Goal: Information Seeking & Learning: Learn about a topic

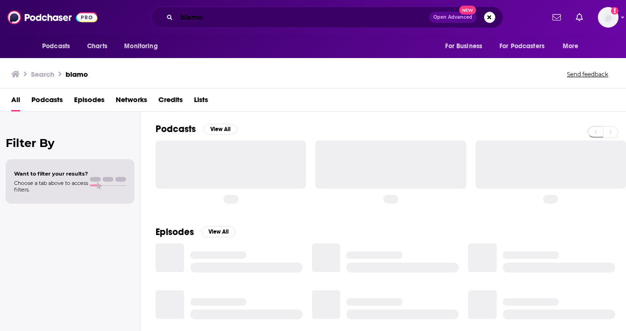
click at [226, 16] on input "blamo" at bounding box center [303, 17] width 252 height 15
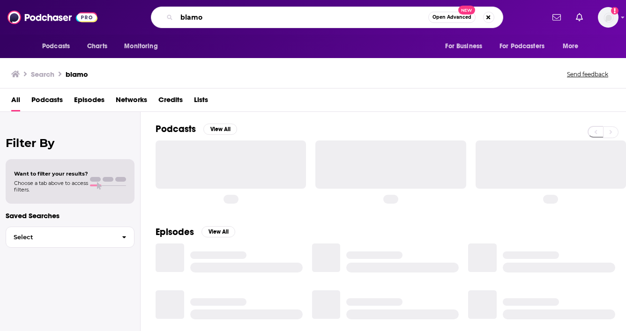
drag, startPoint x: 226, startPoint y: 16, endPoint x: 143, endPoint y: 2, distance: 84.5
click at [143, 2] on div "Podcasts Charts Monitoring blamo Open Advanced New For Business For Podcasters …" at bounding box center [313, 17] width 626 height 35
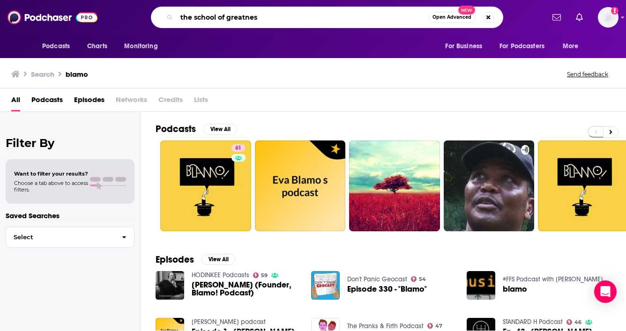
type input "the school of greatnes"
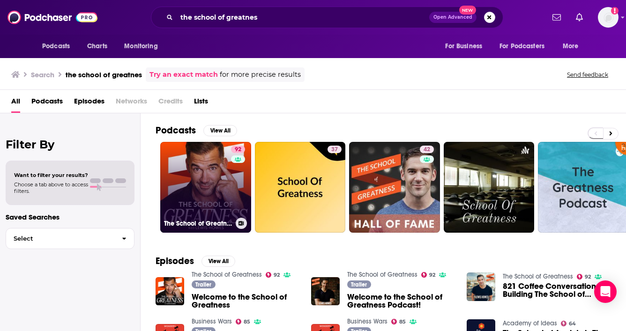
click at [216, 167] on link "92 The School of Greatness" at bounding box center [205, 187] width 91 height 91
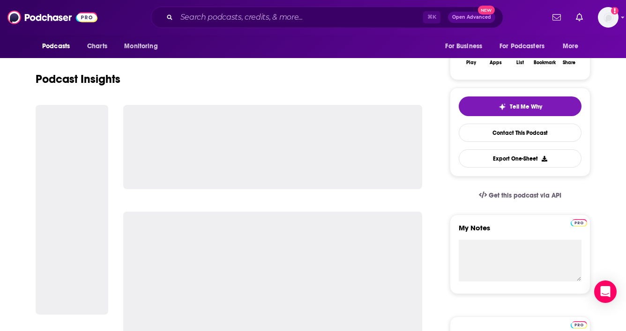
scroll to position [168, 0]
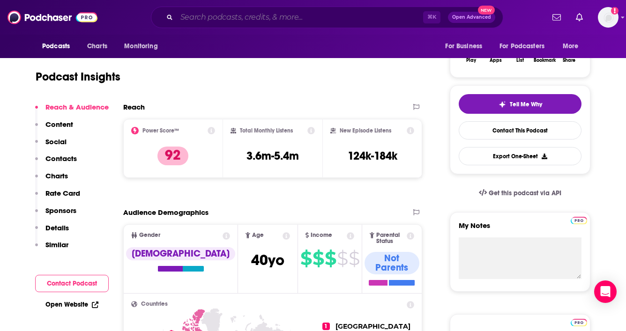
click at [358, 22] on input "Search podcasts, credits, & more..." at bounding box center [300, 17] width 246 height 15
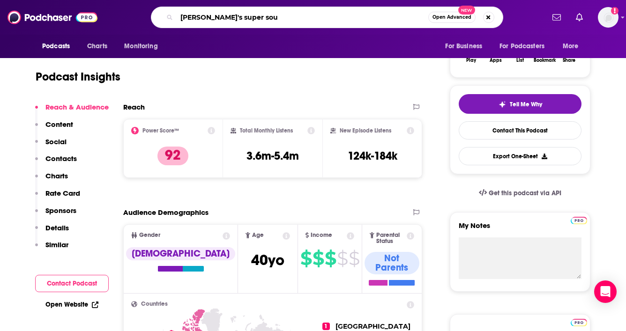
type input "[PERSON_NAME]'s super soul"
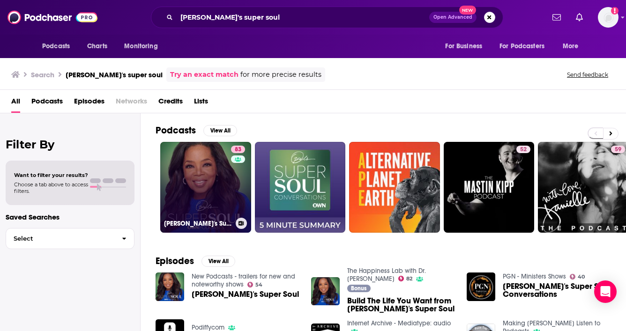
click at [204, 176] on link "83 [PERSON_NAME]'s Super Soul" at bounding box center [205, 187] width 91 height 91
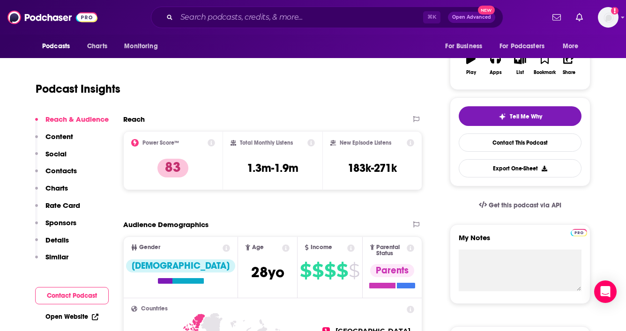
scroll to position [170, 0]
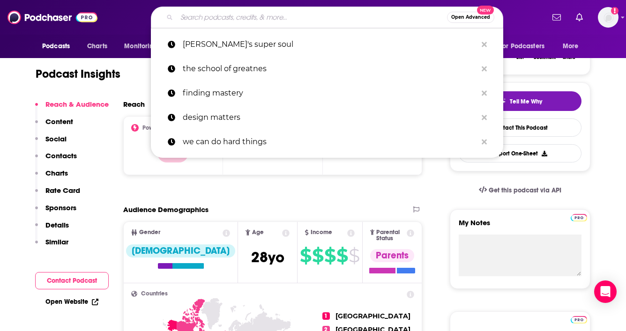
click at [208, 19] on input "Search podcasts, credits, & more..." at bounding box center [312, 17] width 270 height 15
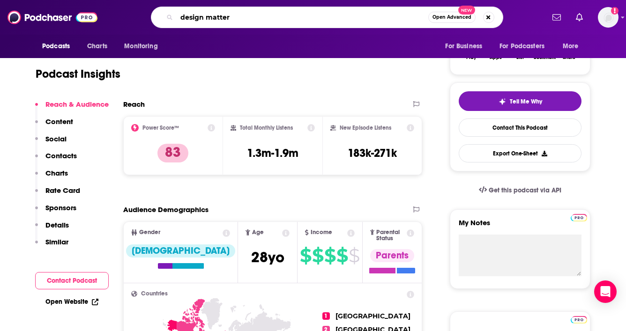
type input "design matters"
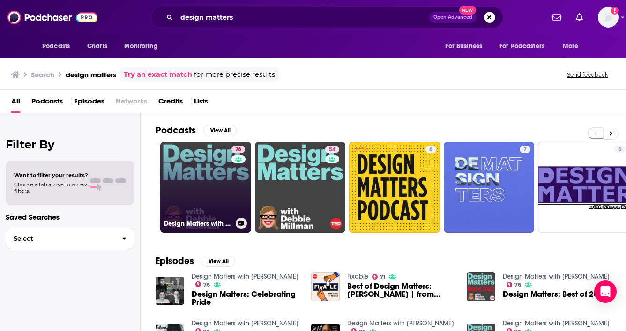
click at [210, 176] on link "76 Design Matters with [PERSON_NAME]" at bounding box center [205, 187] width 91 height 91
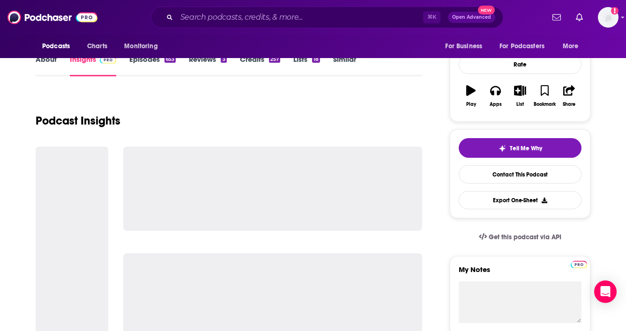
scroll to position [120, 0]
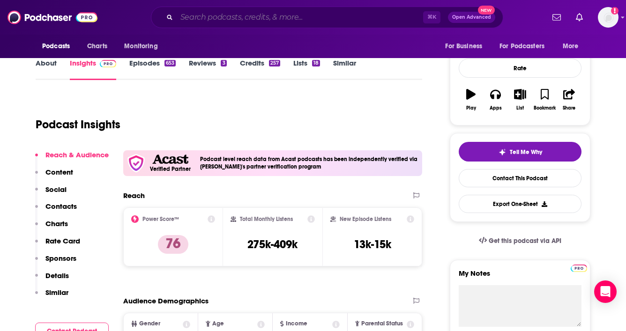
click at [303, 16] on input "Search podcasts, credits, & more..." at bounding box center [300, 17] width 246 height 15
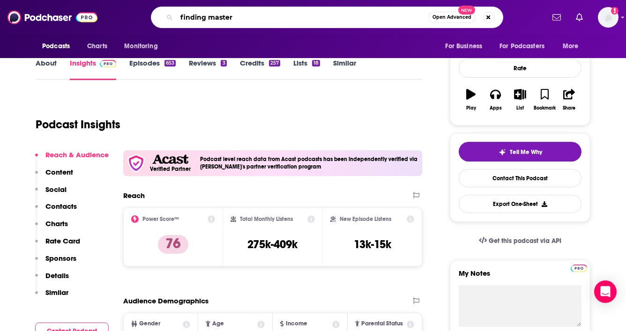
type input "finding mastery"
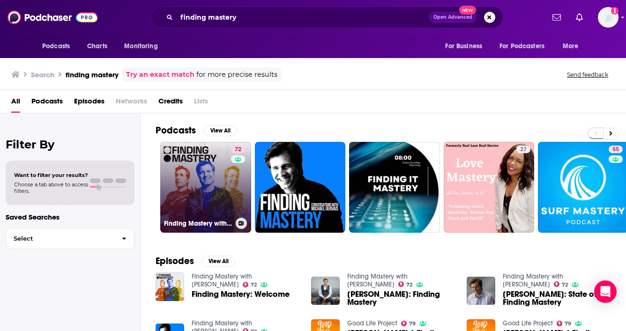
click at [227, 184] on link "72 Finding Mastery with [PERSON_NAME]" at bounding box center [205, 187] width 91 height 91
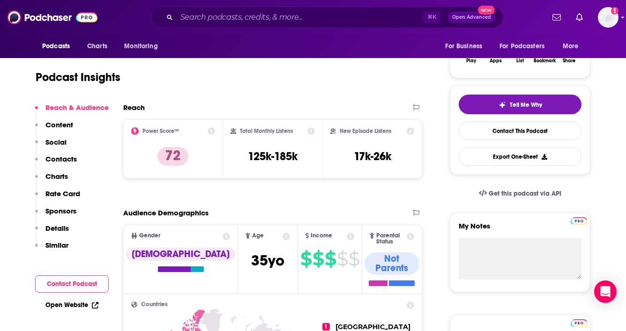
scroll to position [157, 0]
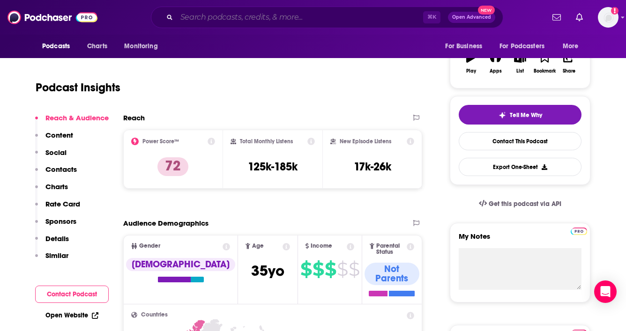
click at [339, 16] on input "Search podcasts, credits, & more..." at bounding box center [300, 17] width 246 height 15
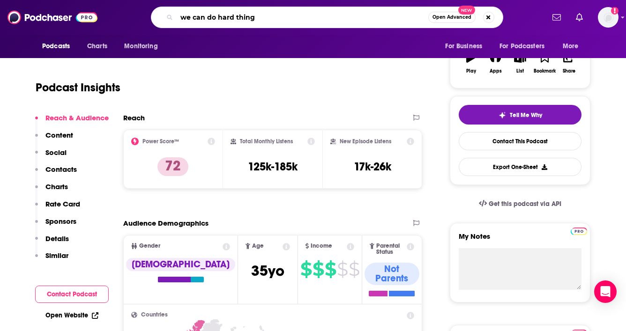
type input "we can do hard things"
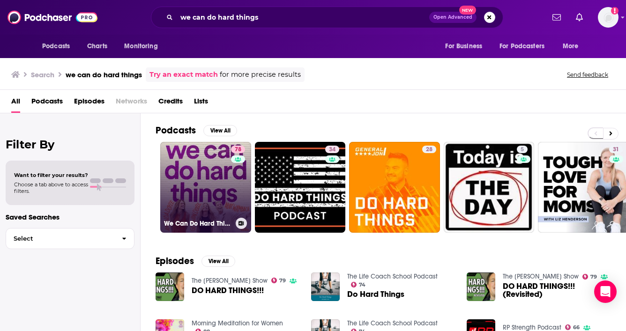
click at [220, 176] on link "78 We Can Do Hard Things" at bounding box center [205, 187] width 91 height 91
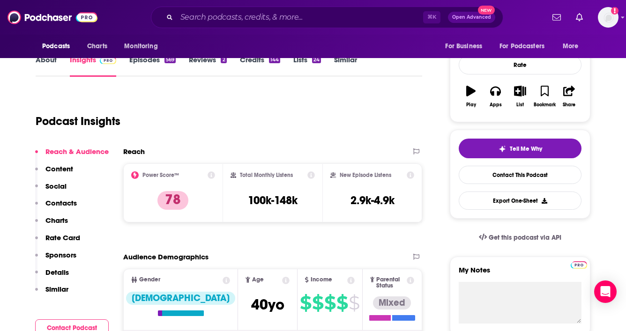
scroll to position [124, 0]
